Goal: Transaction & Acquisition: Purchase product/service

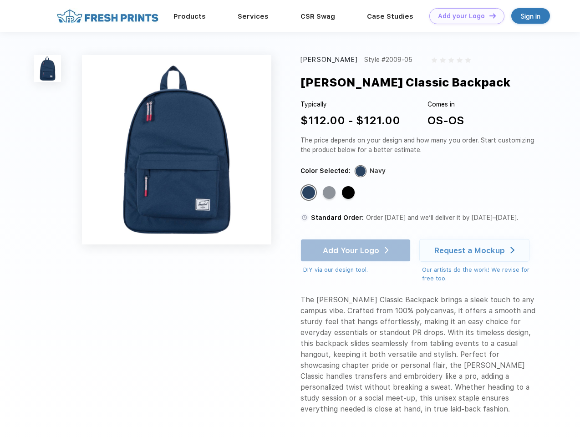
click at [463, 16] on link "Add your Logo Design Tool" at bounding box center [466, 16] width 75 height 16
click at [0, 0] on div "Design Tool" at bounding box center [0, 0] width 0 height 0
click at [488, 15] on link "Add your Logo Design Tool" at bounding box center [466, 16] width 75 height 16
click at [48, 68] on img at bounding box center [47, 68] width 27 height 27
click at [310, 193] on div "Standard Color" at bounding box center [308, 192] width 13 height 13
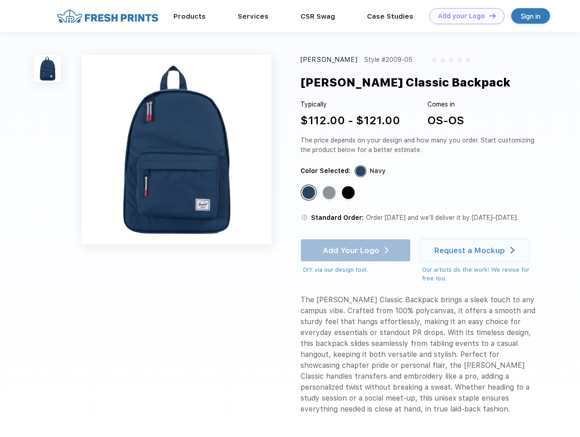
click at [330, 193] on div "Standard Color" at bounding box center [329, 192] width 13 height 13
click at [349, 193] on div "Standard Color" at bounding box center [348, 192] width 13 height 13
click at [356, 250] on div "Add Your Logo DIY via our design tool. Ah shoot! This product isn't up in our d…" at bounding box center [355, 257] width 110 height 36
click at [476, 250] on div "Request a Mockup" at bounding box center [469, 250] width 71 height 9
